Goal: Task Accomplishment & Management: Manage account settings

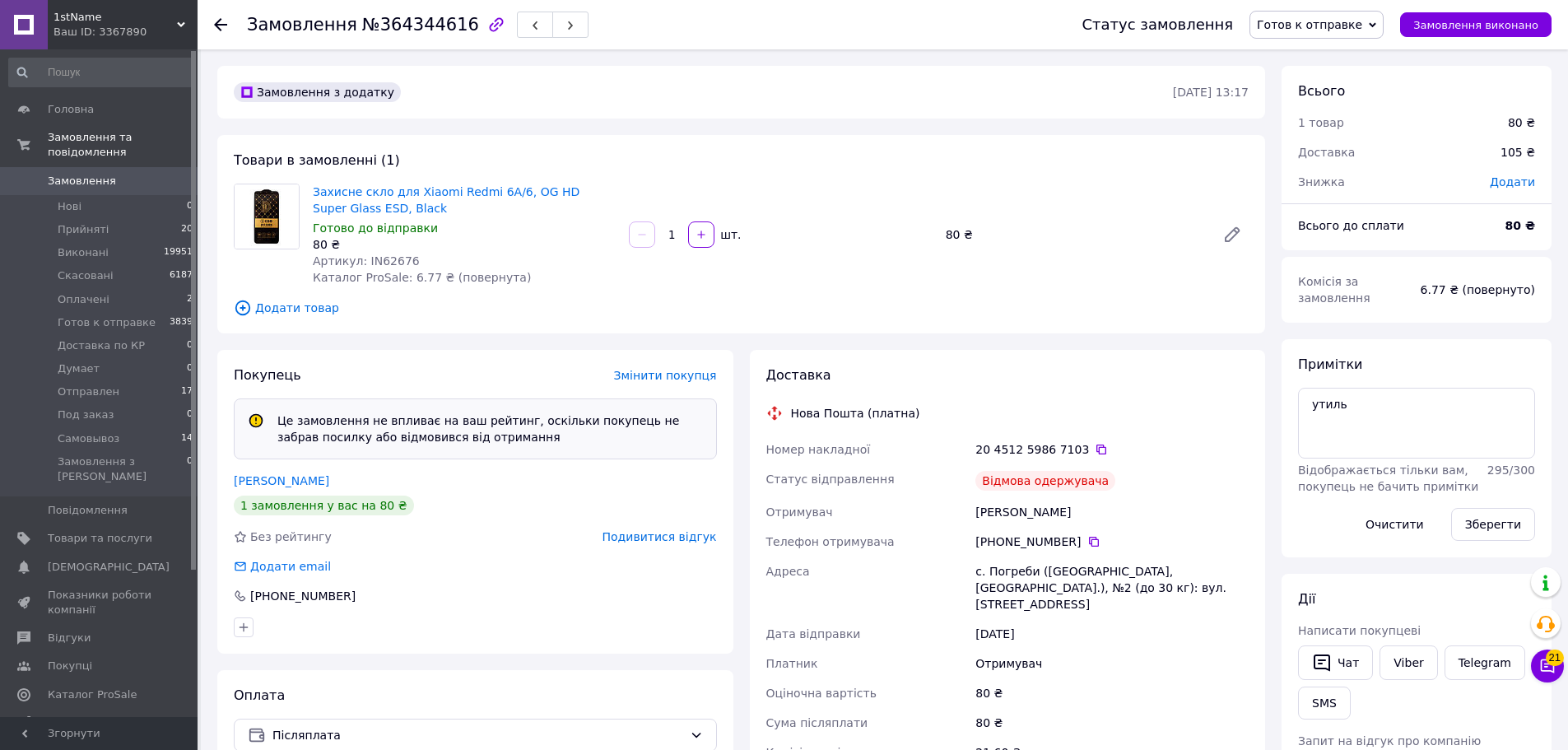
scroll to position [6, 0]
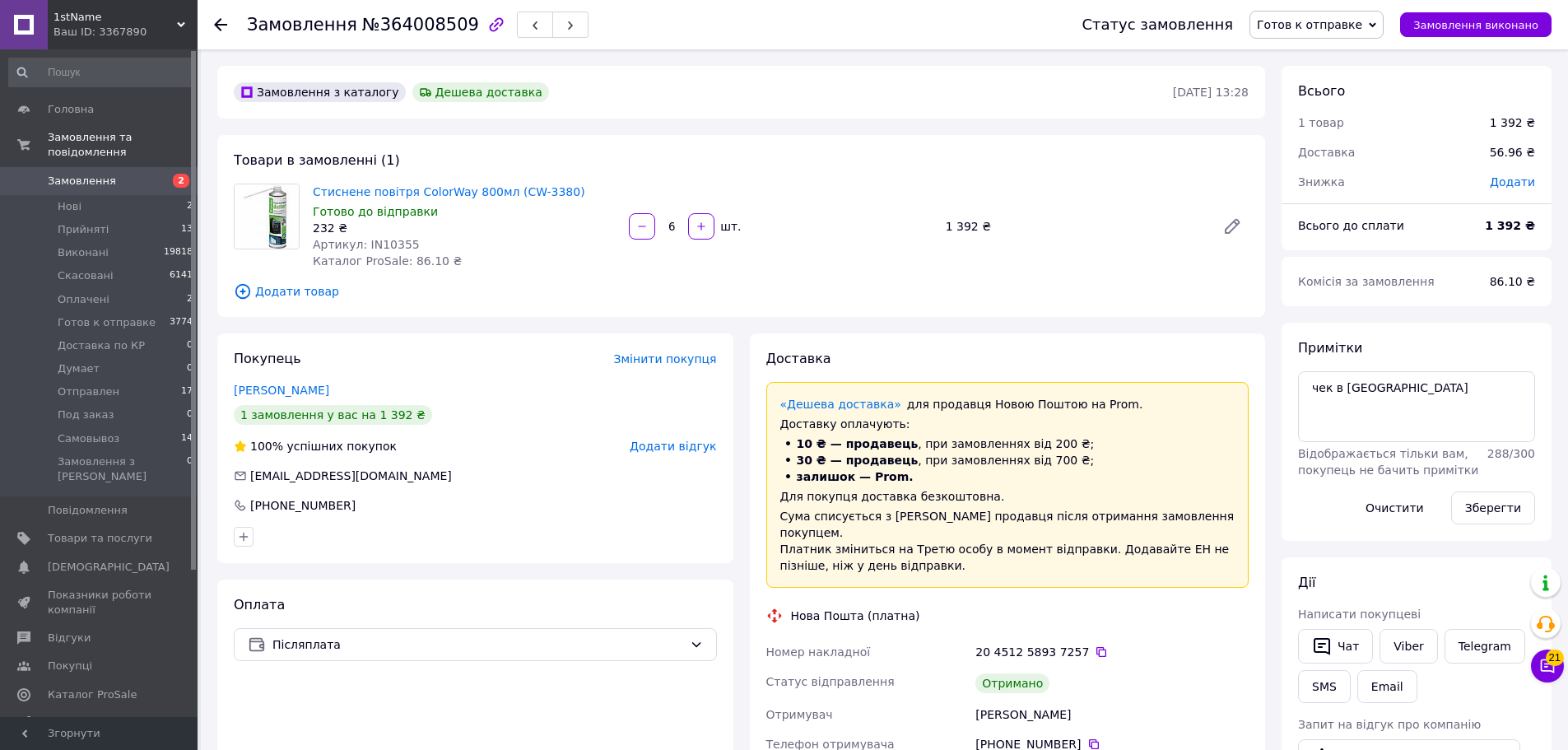
scroll to position [102, 0]
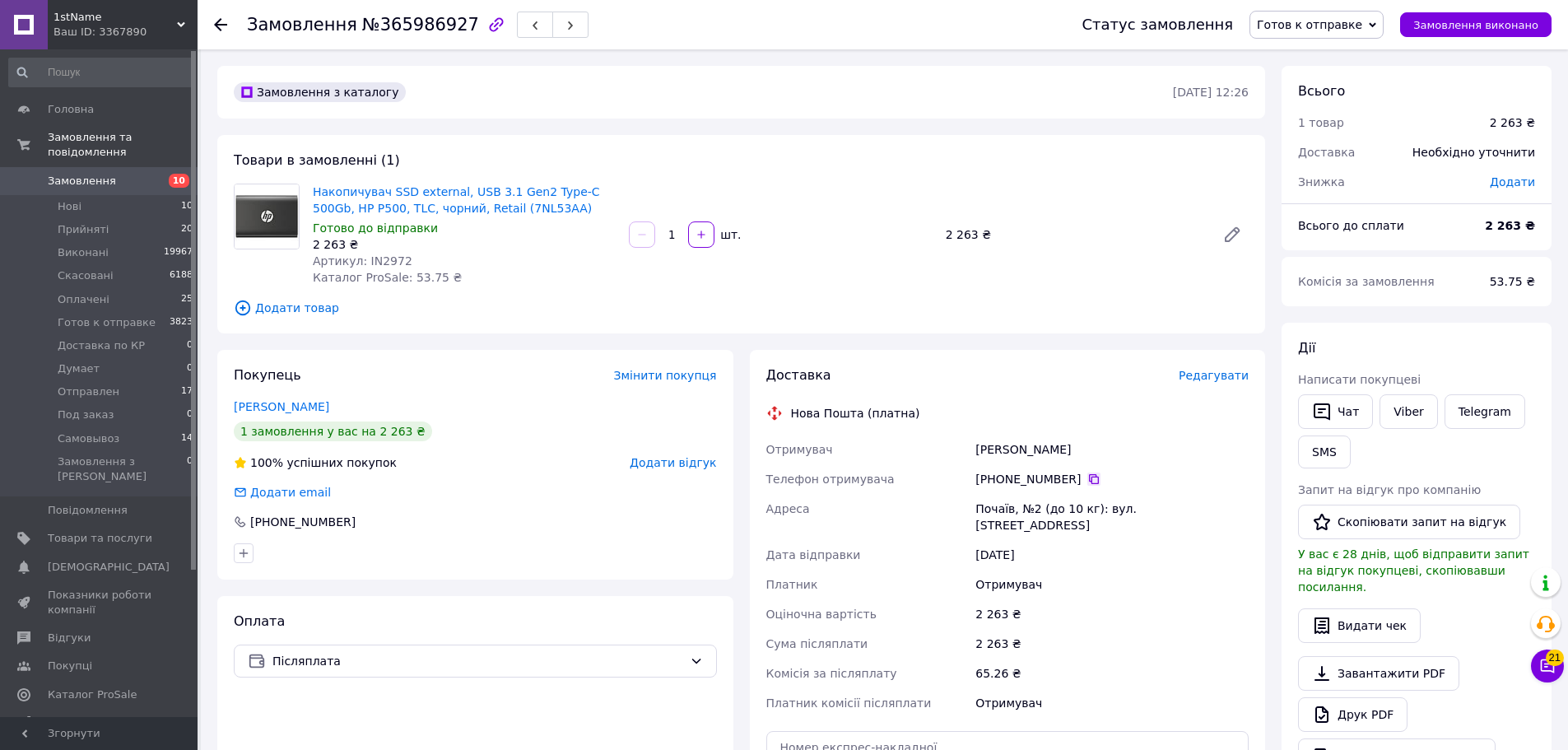
click at [1087, 482] on icon at bounding box center [1094, 479] width 13 height 13
drag, startPoint x: 504, startPoint y: 212, endPoint x: 468, endPoint y: 216, distance: 36.2
click at [468, 216] on span "Накопичувач SSD external, USB 3.1 Gen2 Type-C 500Gb, HP P500, TLC, чорний, Reta…" at bounding box center [464, 200] width 303 height 33
copy link "7NL53AA)"
